Goal: Information Seeking & Learning: Learn about a topic

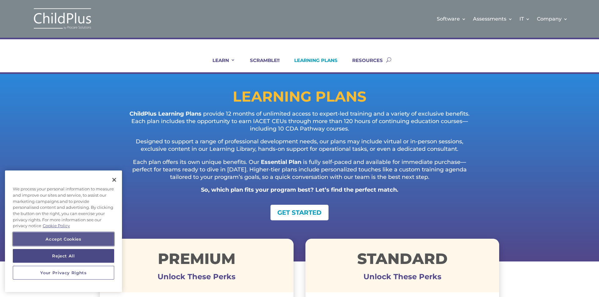
click at [89, 238] on button "Accept Cookies" at bounding box center [63, 239] width 101 height 14
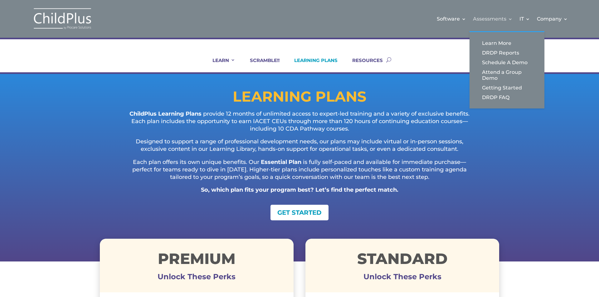
click at [511, 17] on link "Assessments" at bounding box center [493, 18] width 40 height 25
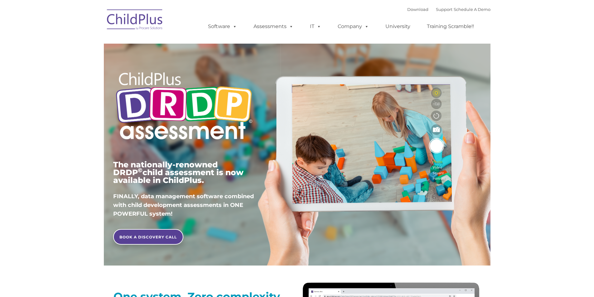
type input ""
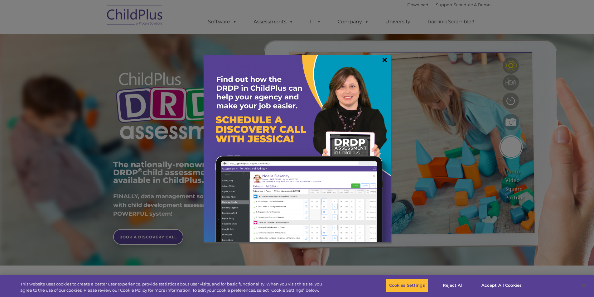
click at [383, 59] on link "×" at bounding box center [384, 60] width 7 height 6
